Goal: Task Accomplishment & Management: Manage account settings

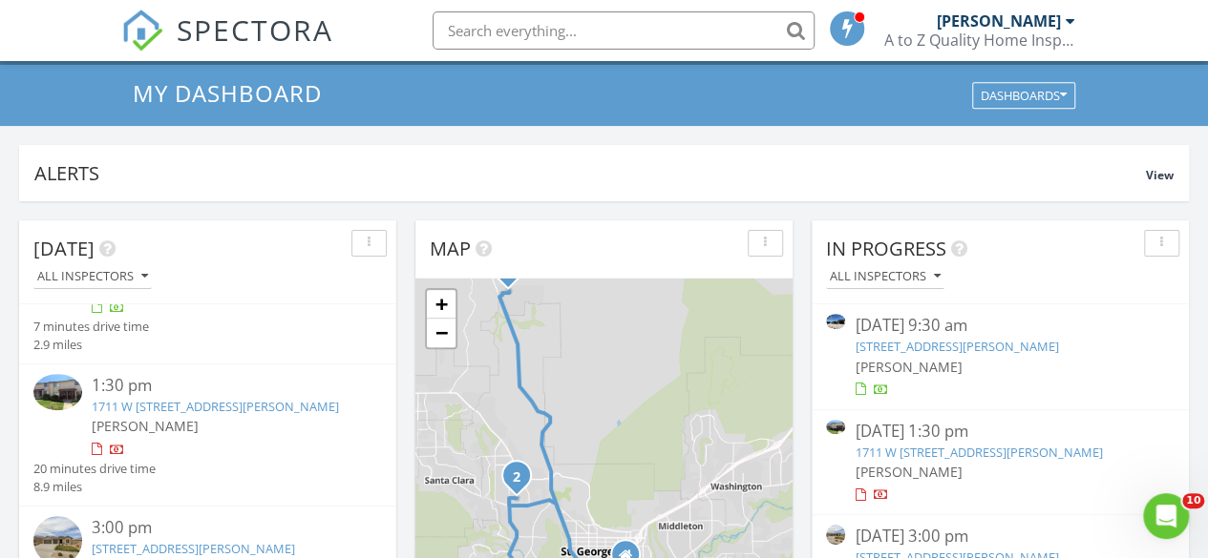
click at [242, 407] on link "1711 W 1020 N 60, St. George, UT 84770" at bounding box center [215, 406] width 247 height 17
